Goal: Task Accomplishment & Management: Use online tool/utility

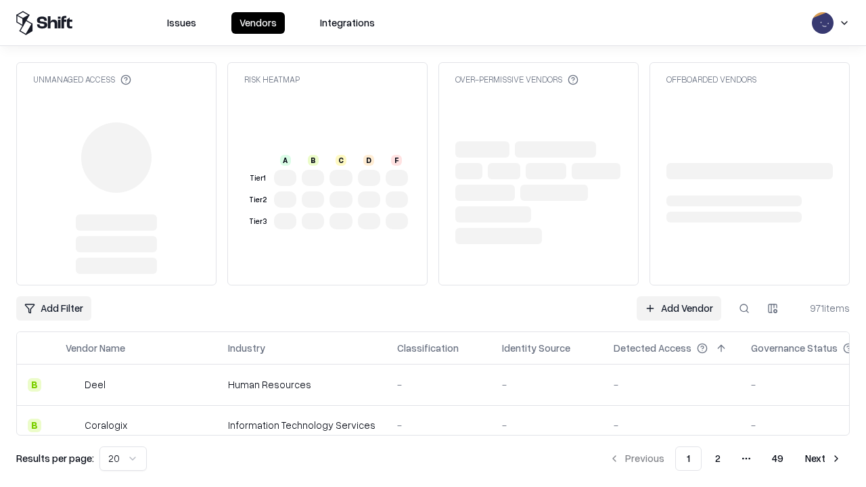
click at [679, 309] on link "Add Vendor" at bounding box center [679, 308] width 85 height 24
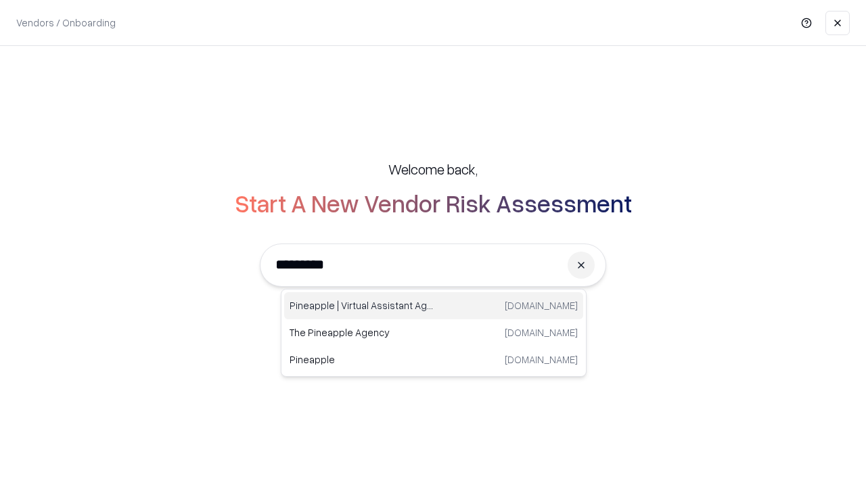
click at [434, 306] on div "Pineapple | Virtual Assistant Agency [DOMAIN_NAME]" at bounding box center [433, 305] width 299 height 27
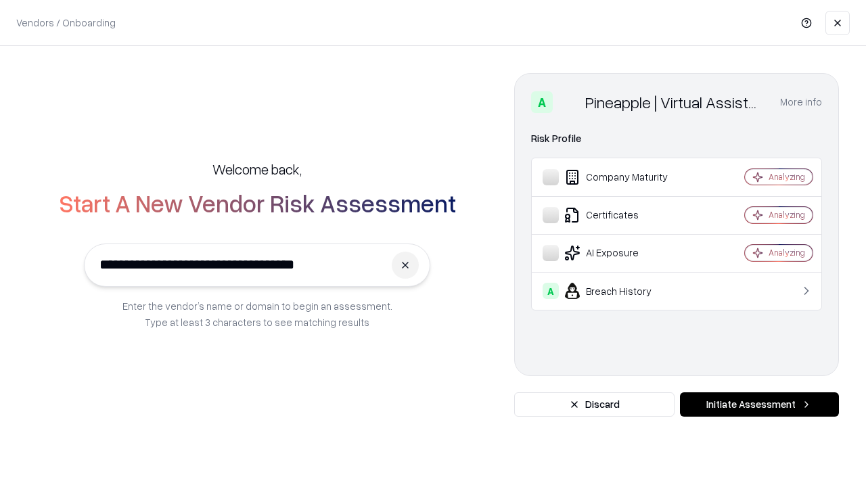
type input "**********"
click at [760, 405] on button "Initiate Assessment" at bounding box center [759, 405] width 159 height 24
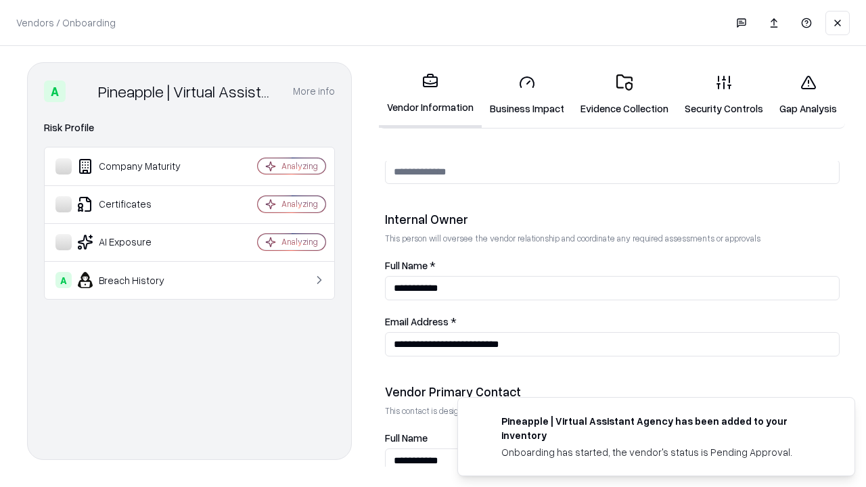
scroll to position [701, 0]
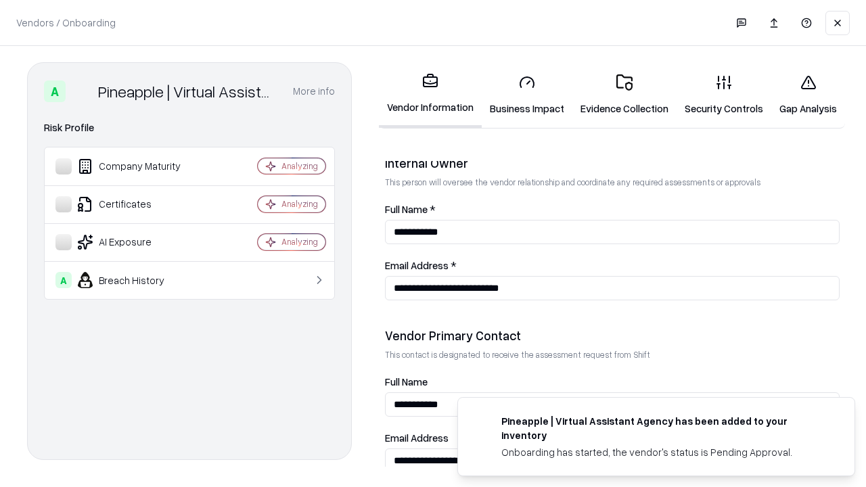
click at [527, 95] on link "Business Impact" at bounding box center [527, 95] width 91 height 63
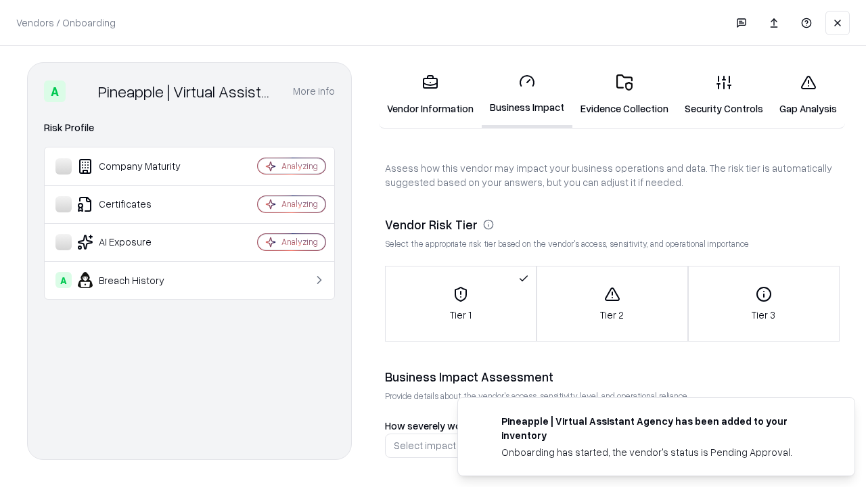
click at [808, 95] on link "Gap Analysis" at bounding box center [809, 95] width 74 height 63
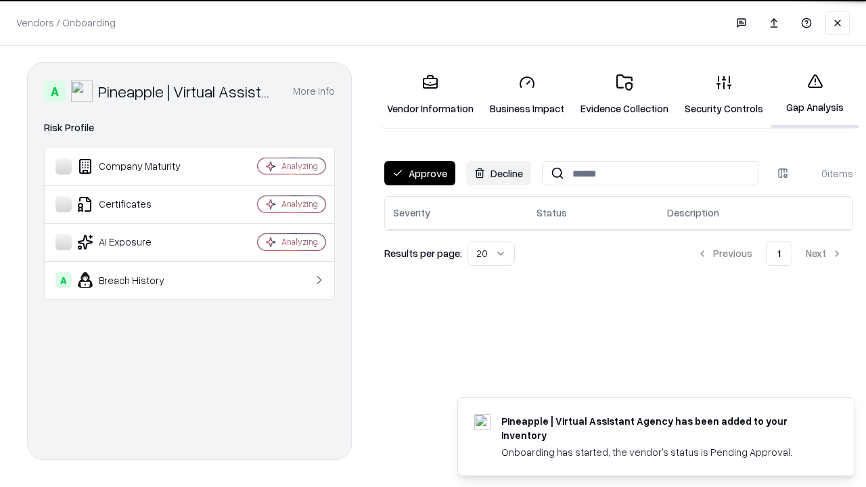
click at [420, 173] on button "Approve" at bounding box center [419, 173] width 71 height 24
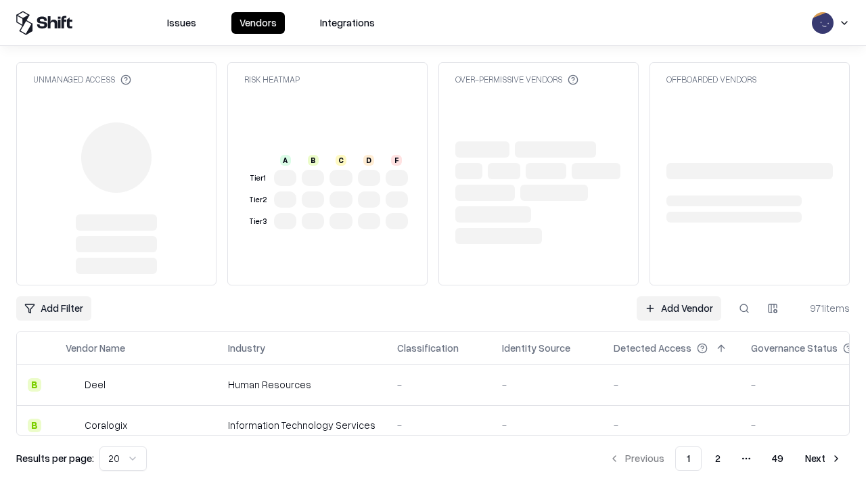
click at [679, 309] on link "Add Vendor" at bounding box center [679, 308] width 85 height 24
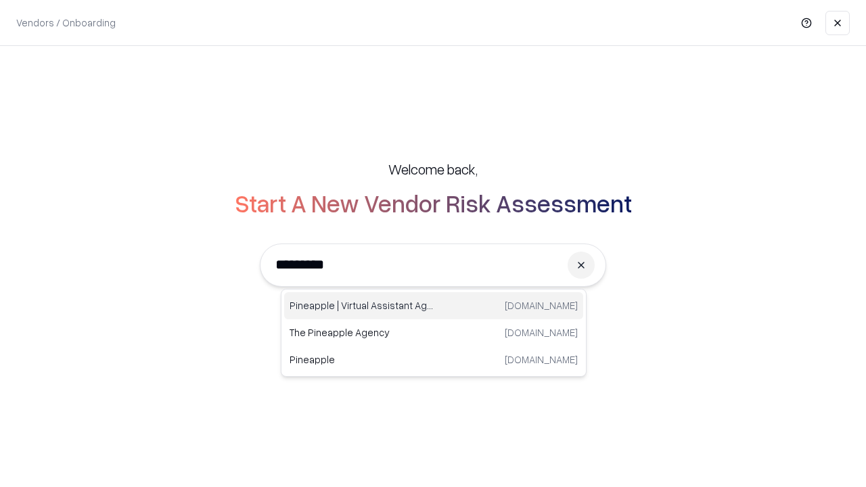
click at [434, 306] on div "Pineapple | Virtual Assistant Agency [DOMAIN_NAME]" at bounding box center [433, 305] width 299 height 27
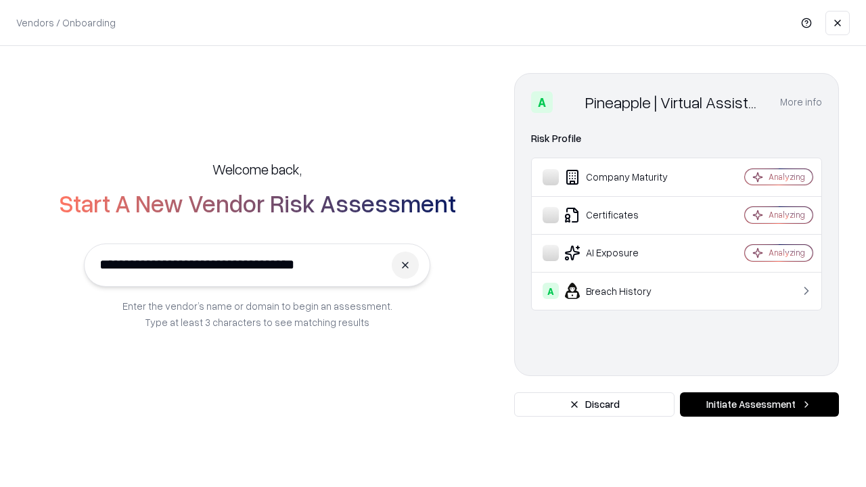
type input "**********"
click at [760, 405] on button "Initiate Assessment" at bounding box center [759, 405] width 159 height 24
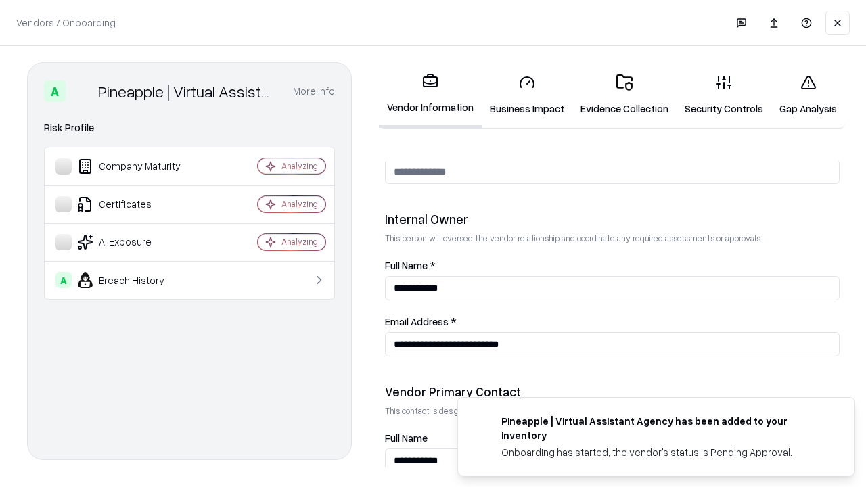
scroll to position [701, 0]
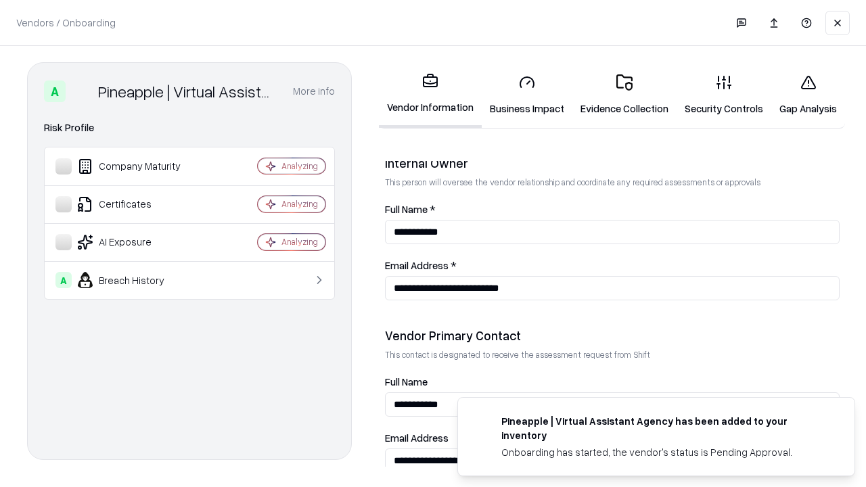
click at [808, 95] on link "Gap Analysis" at bounding box center [809, 95] width 74 height 63
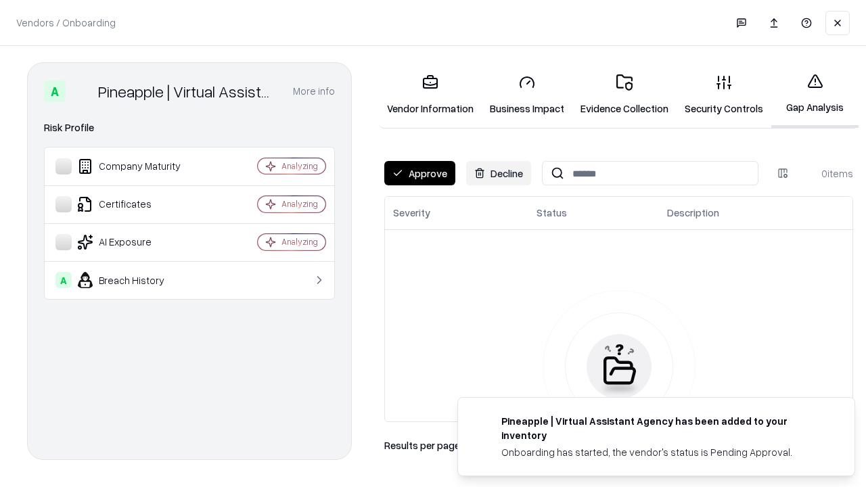
click at [420, 173] on button "Approve" at bounding box center [419, 173] width 71 height 24
